Goal: Navigation & Orientation: Find specific page/section

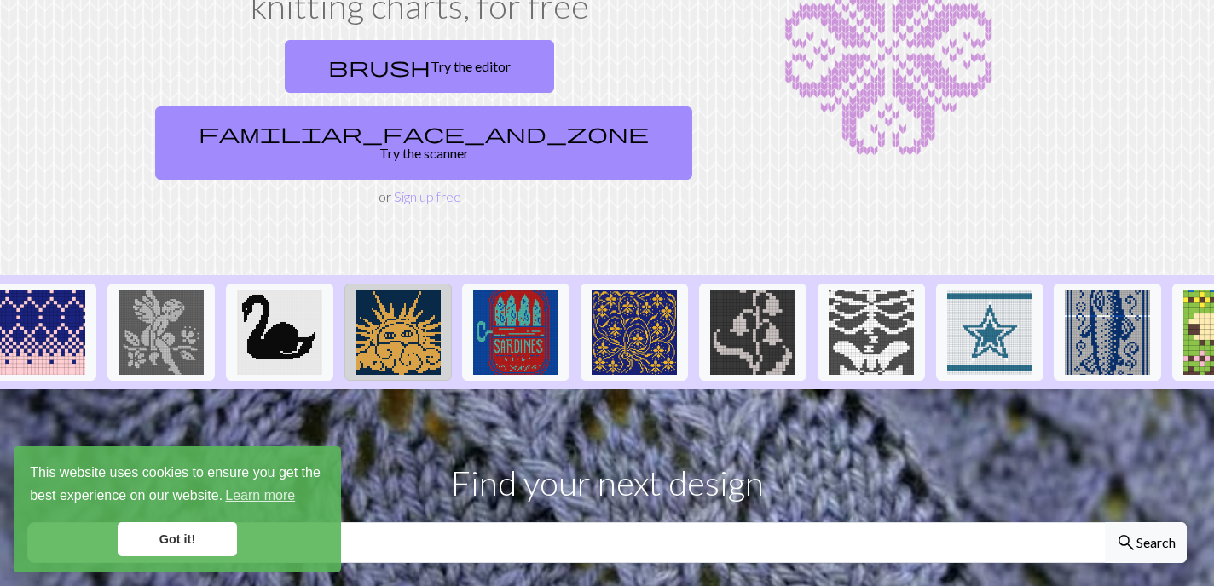
scroll to position [0, 629]
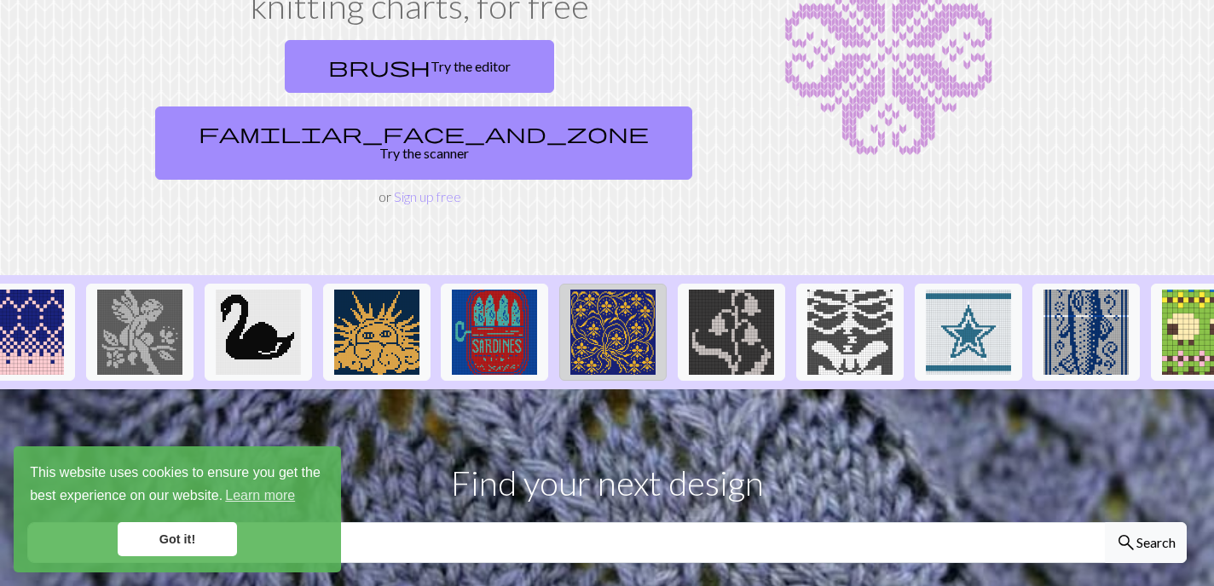
click at [616, 290] on img at bounding box center [612, 332] width 85 height 85
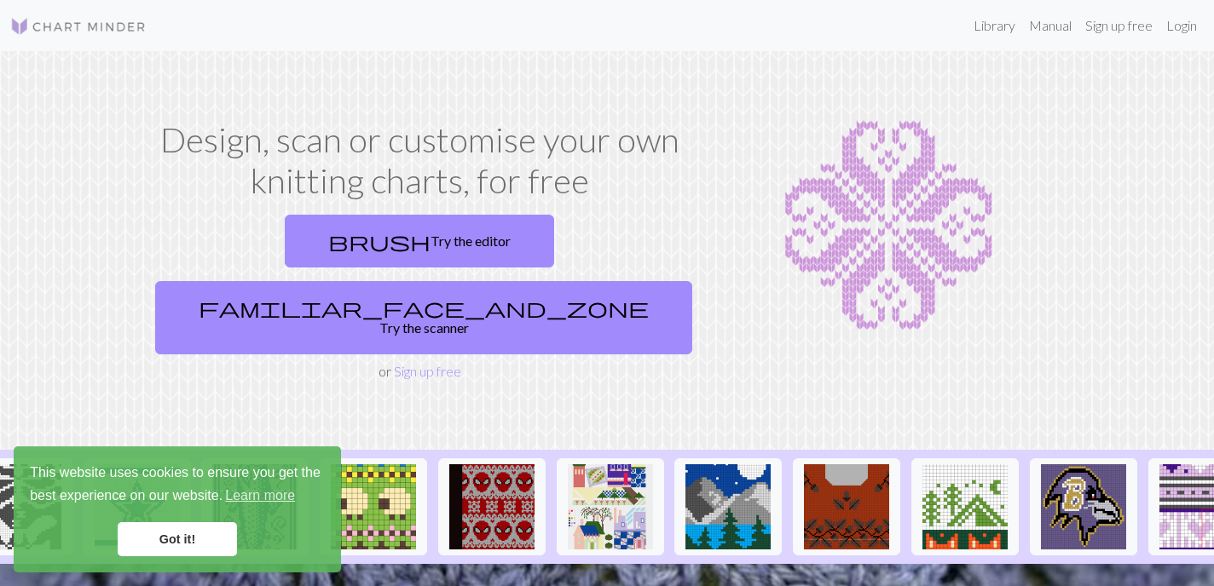
scroll to position [0, 1744]
